Goal: Information Seeking & Learning: Learn about a topic

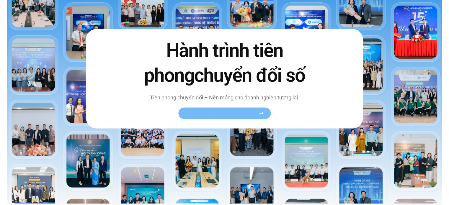
click at [244, 117] on link "Xem toàn bộ câu chuyện khách hàng" at bounding box center [224, 113] width 92 height 12
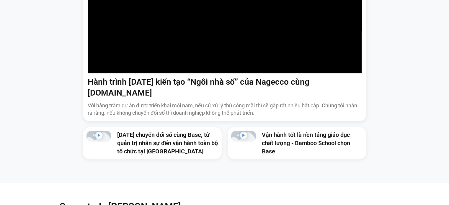
scroll to position [451, 0]
click at [238, 102] on p "Với hàng trăm dự án được triển khai mỗi năm, nếu cứ xử lý thủ công mãi thì sẽ g…" at bounding box center [225, 109] width 274 height 15
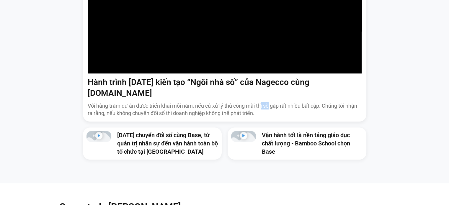
click at [238, 102] on p "Với hàng trăm dự án được triển khai mỗi năm, nếu cứ xử lý thủ công mãi thì sẽ g…" at bounding box center [225, 109] width 274 height 15
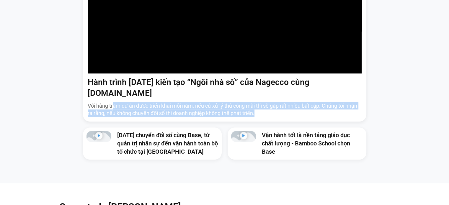
click at [238, 102] on p "Với hàng trăm dự án được triển khai mỗi năm, nếu cứ xử lý thủ công mãi thì sẽ g…" at bounding box center [225, 109] width 274 height 15
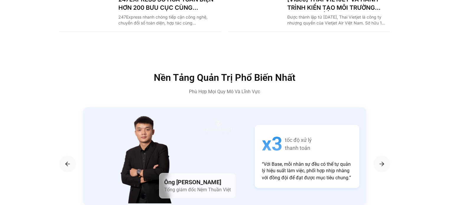
scroll to position [949, 0]
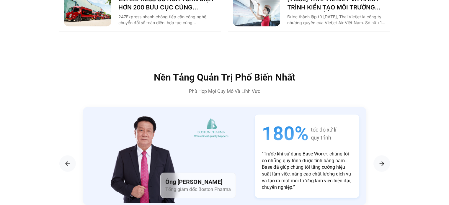
click at [192, 186] on span "Tổng giám đốc Boston Pharma" at bounding box center [198, 189] width 66 height 6
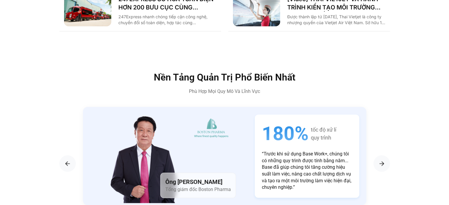
click at [192, 186] on span "Tổng giám đốc Boston Pharma" at bounding box center [198, 189] width 66 height 6
click at [200, 186] on span "Tổng giám đốc Boston Pharma" at bounding box center [198, 189] width 66 height 6
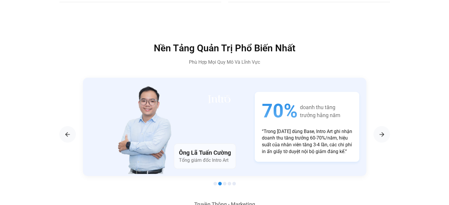
scroll to position [978, 0]
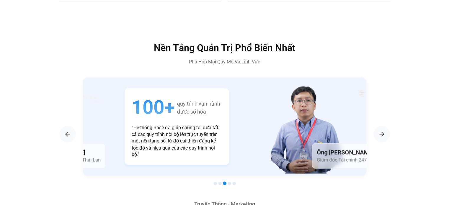
click at [75, 134] on section "Ông [PERSON_NAME] Tổng giám đốc Nệm Thuần Việt x3 tốc độ xử lý thanh toán “Với …" at bounding box center [224, 132] width 330 height 110
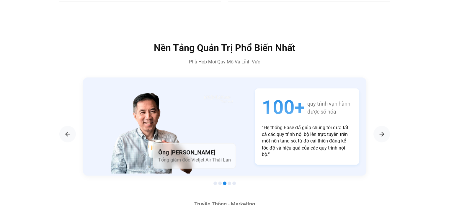
click at [207, 148] on h4 "Ông [PERSON_NAME]" at bounding box center [194, 152] width 73 height 8
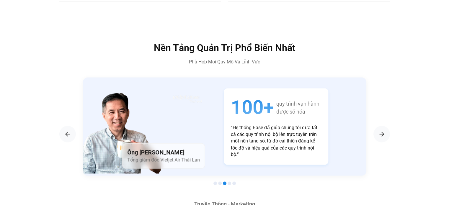
click at [66, 131] on section "Ông [PERSON_NAME] Tổng giám đốc Nệm Thuần Việt x3 tốc độ xử lý thanh toán “Với …" at bounding box center [224, 132] width 330 height 110
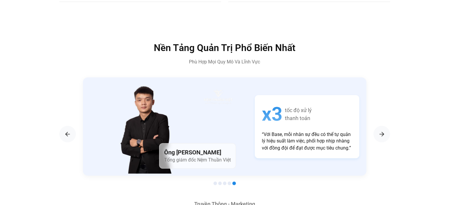
click at [210, 115] on div "Ông [PERSON_NAME] Tổng giám đốc Nệm Thuần Việt" at bounding box center [161, 126] width 156 height 98
click at [197, 108] on div "Ông [PERSON_NAME] Tổng giám đốc Nệm Thuần Việt" at bounding box center [161, 126] width 156 height 98
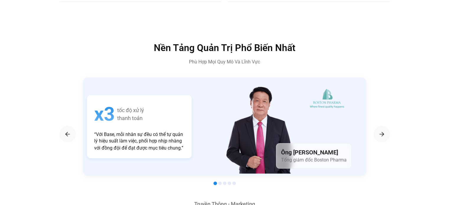
click at [199, 92] on div "Ông [PERSON_NAME] Tổng giám đốc Boston Pharma" at bounding box center [277, 126] width 156 height 98
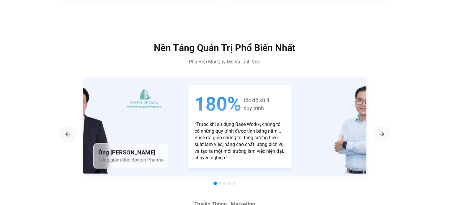
click at [96, 121] on div "Ông [PERSON_NAME] Tổng giám đốc Boston Pharma" at bounding box center [94, 126] width 156 height 98
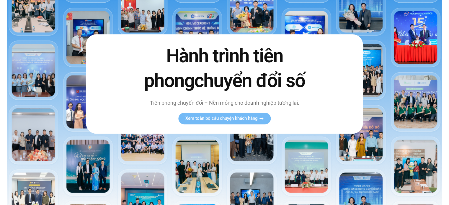
scroll to position [0, 0]
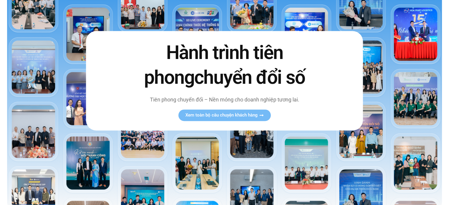
scroll to position [72, 0]
